Goal: Transaction & Acquisition: Purchase product/service

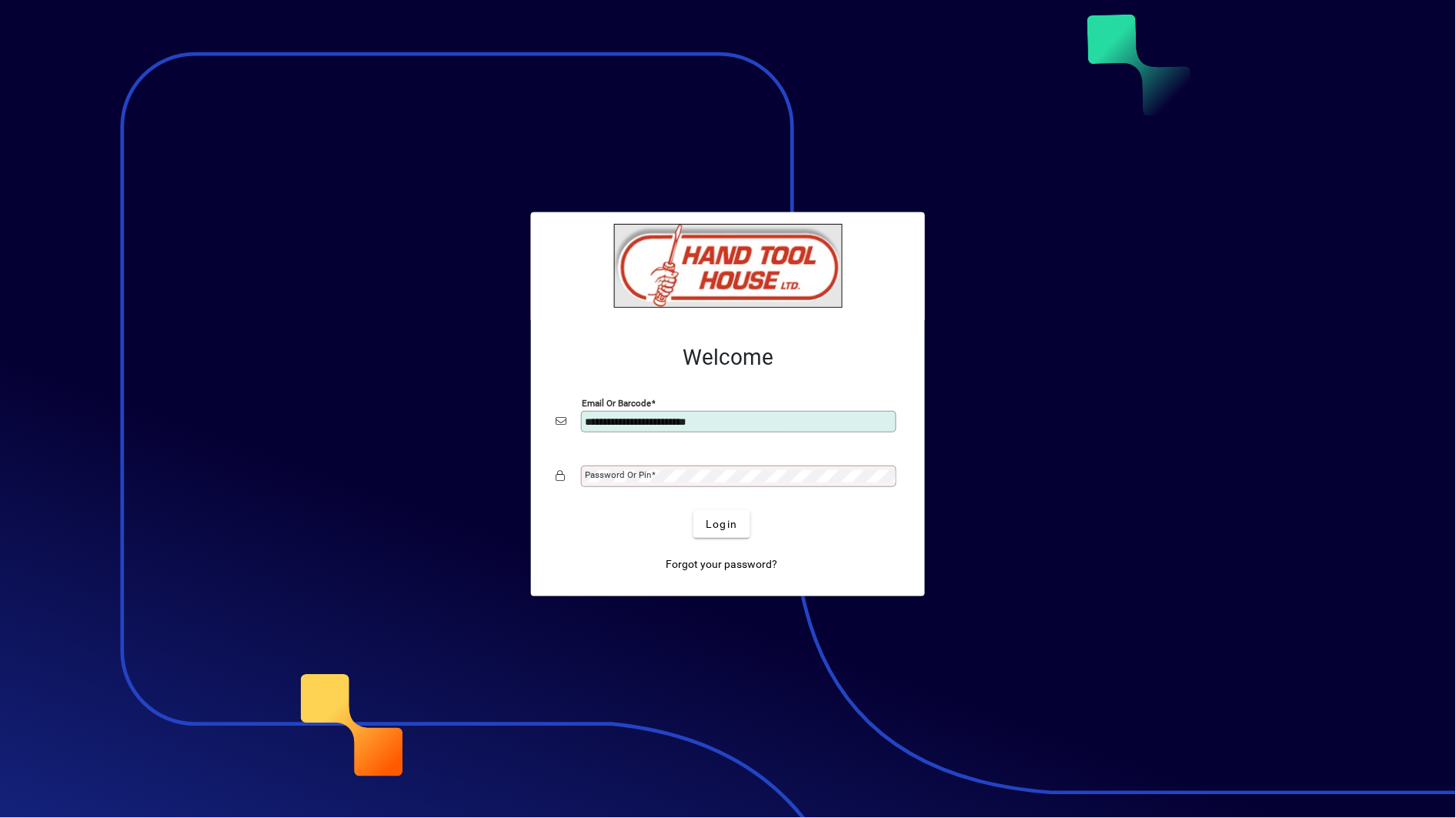
type input "**********"
click at [693, 510] on button "Login" at bounding box center [721, 524] width 56 height 27
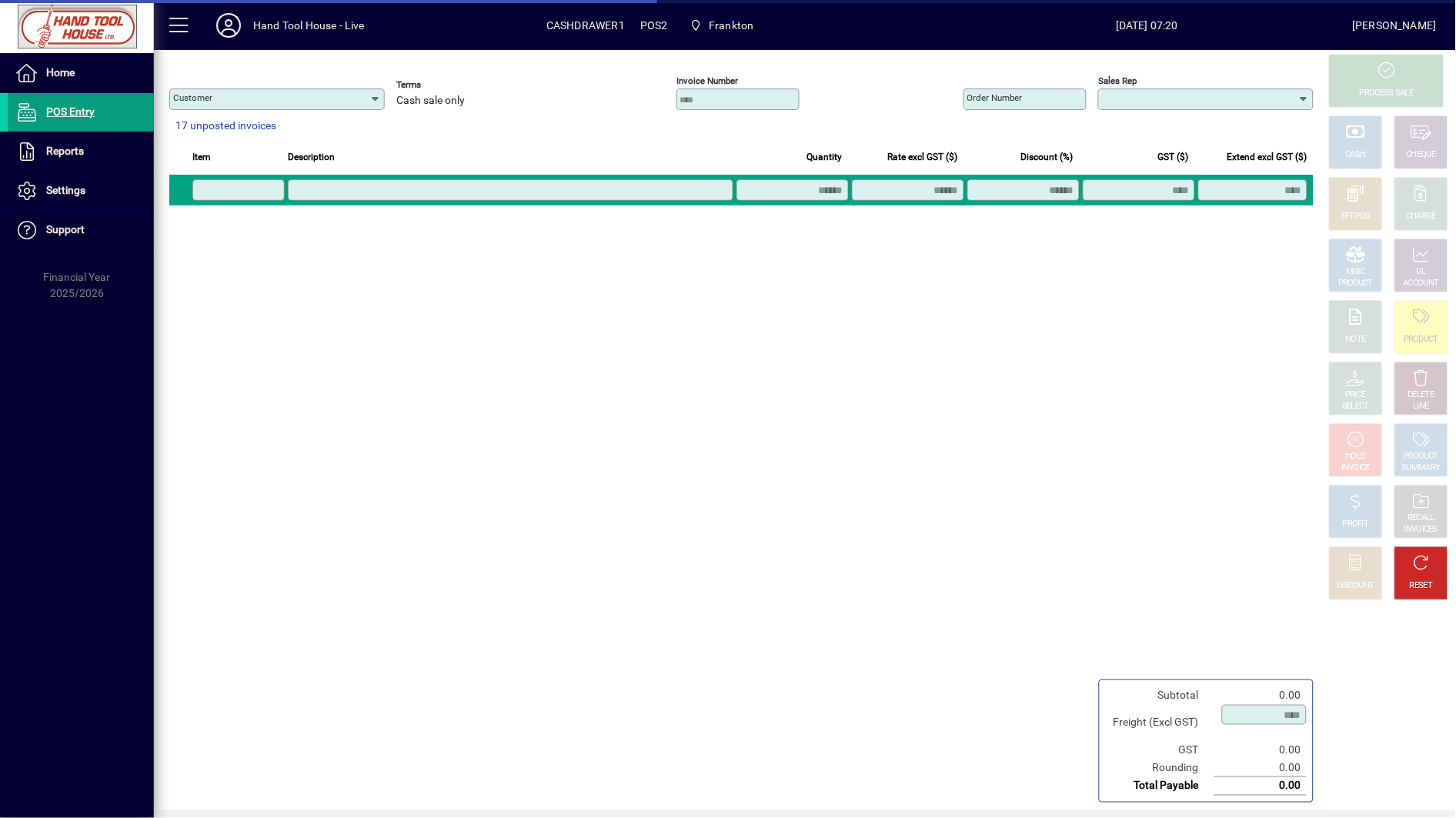
type input "**********"
